Goal: Information Seeking & Learning: Learn about a topic

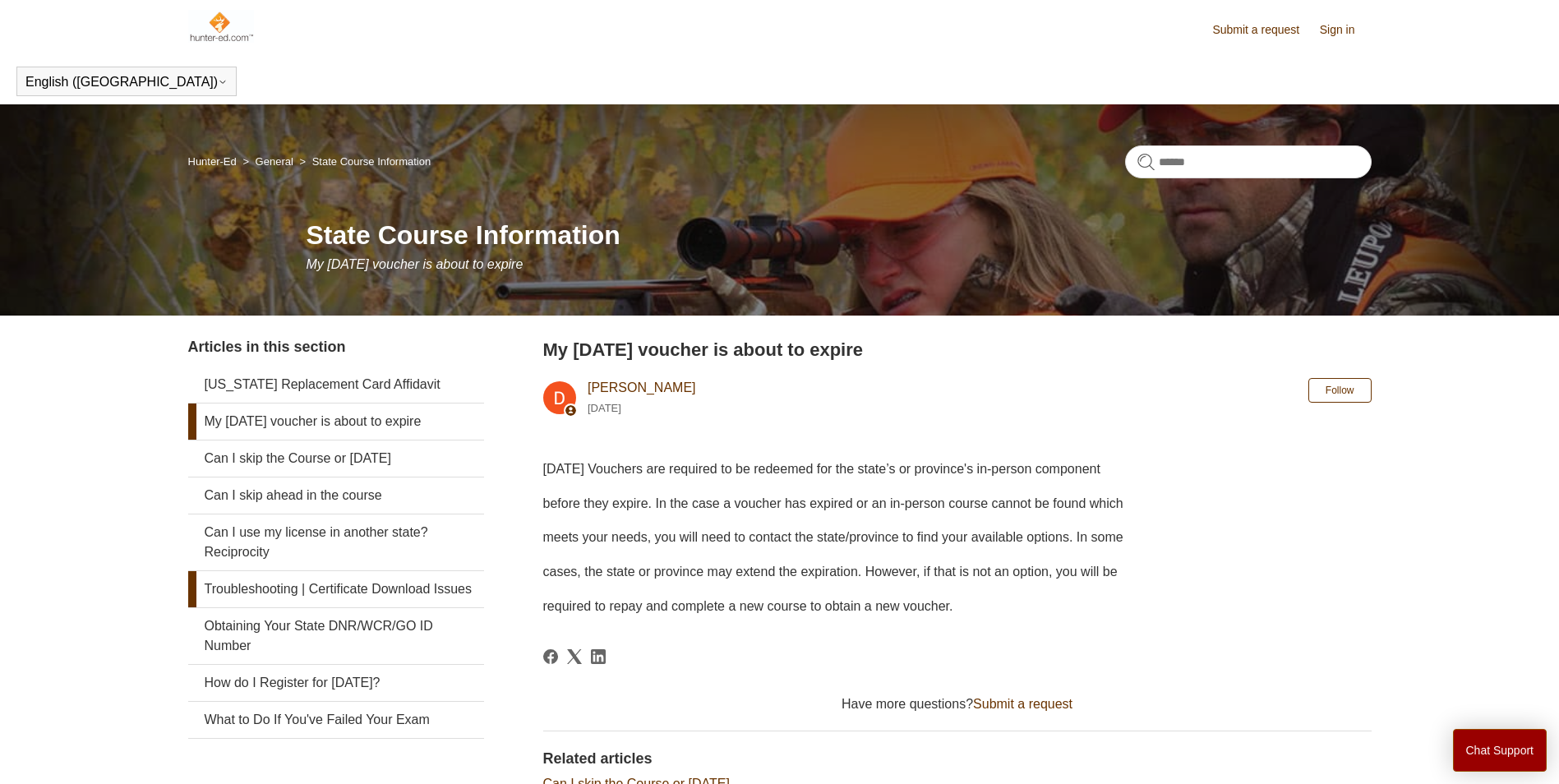
click at [362, 588] on link "Troubleshooting | Certificate Download Issues" at bounding box center [335, 589] width 296 height 36
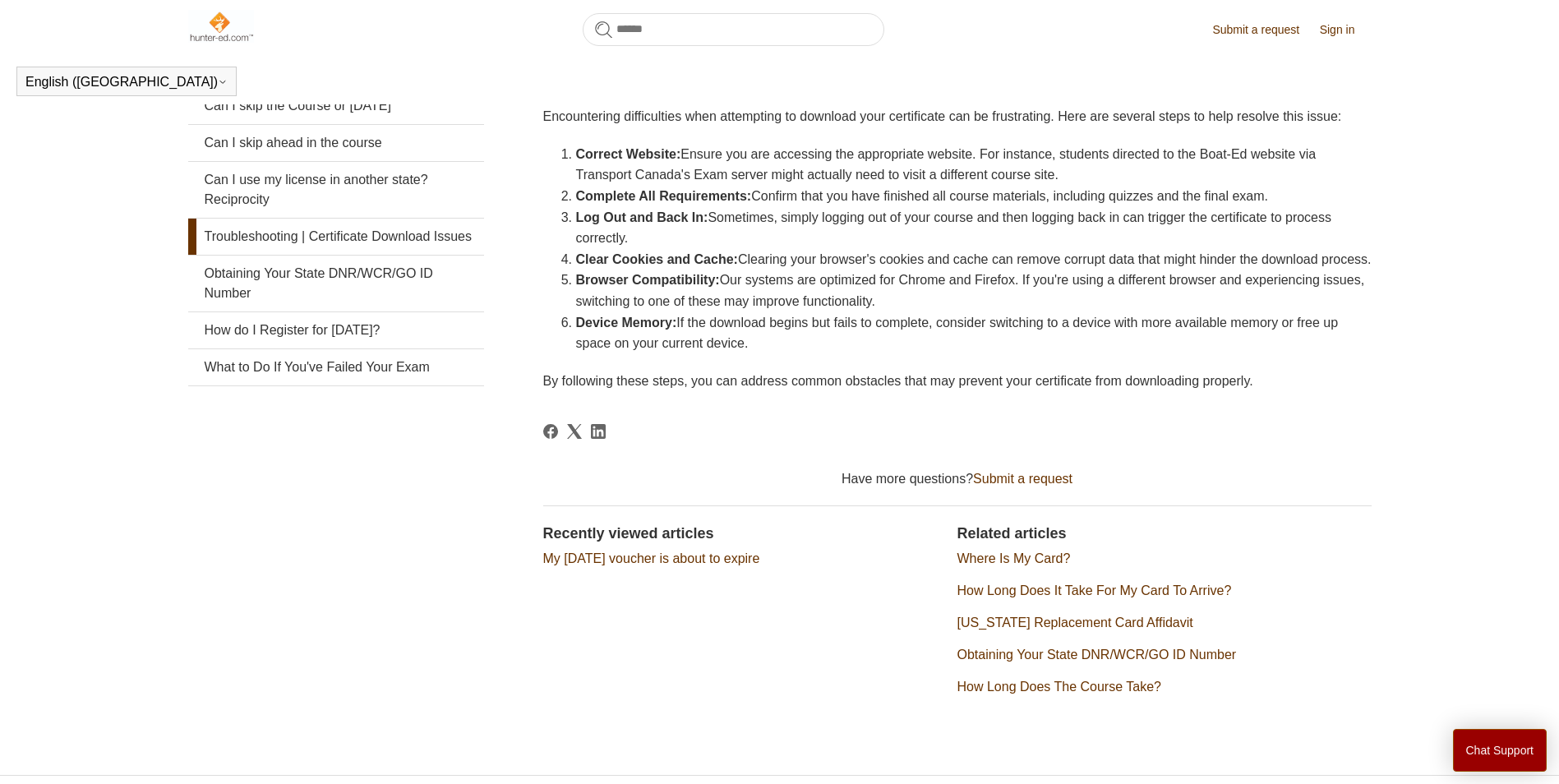
scroll to position [408, 0]
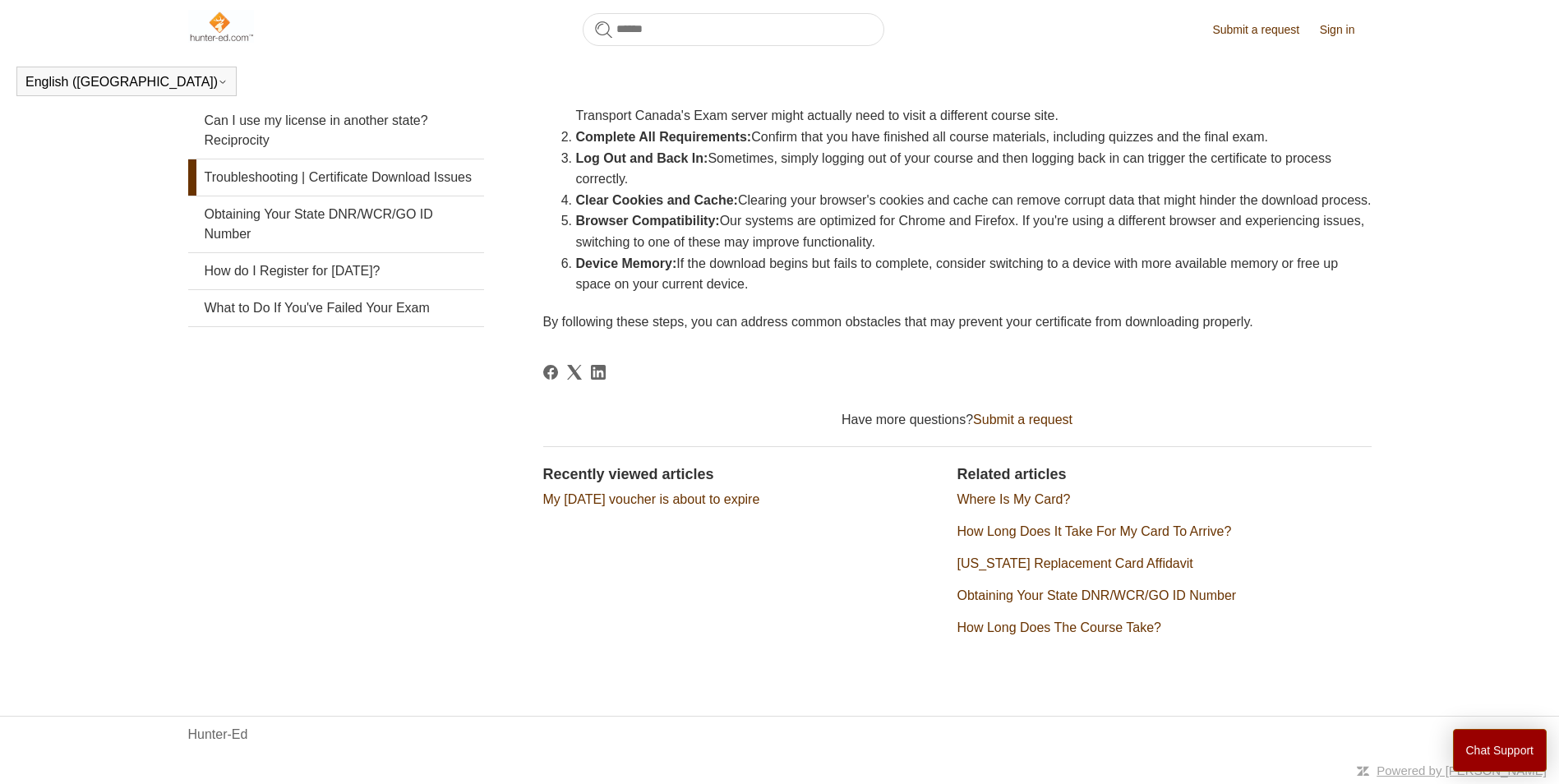
click at [1041, 498] on link "Where Is My Card?" at bounding box center [1014, 499] width 113 height 14
